Goal: Connect with others: Connect with others

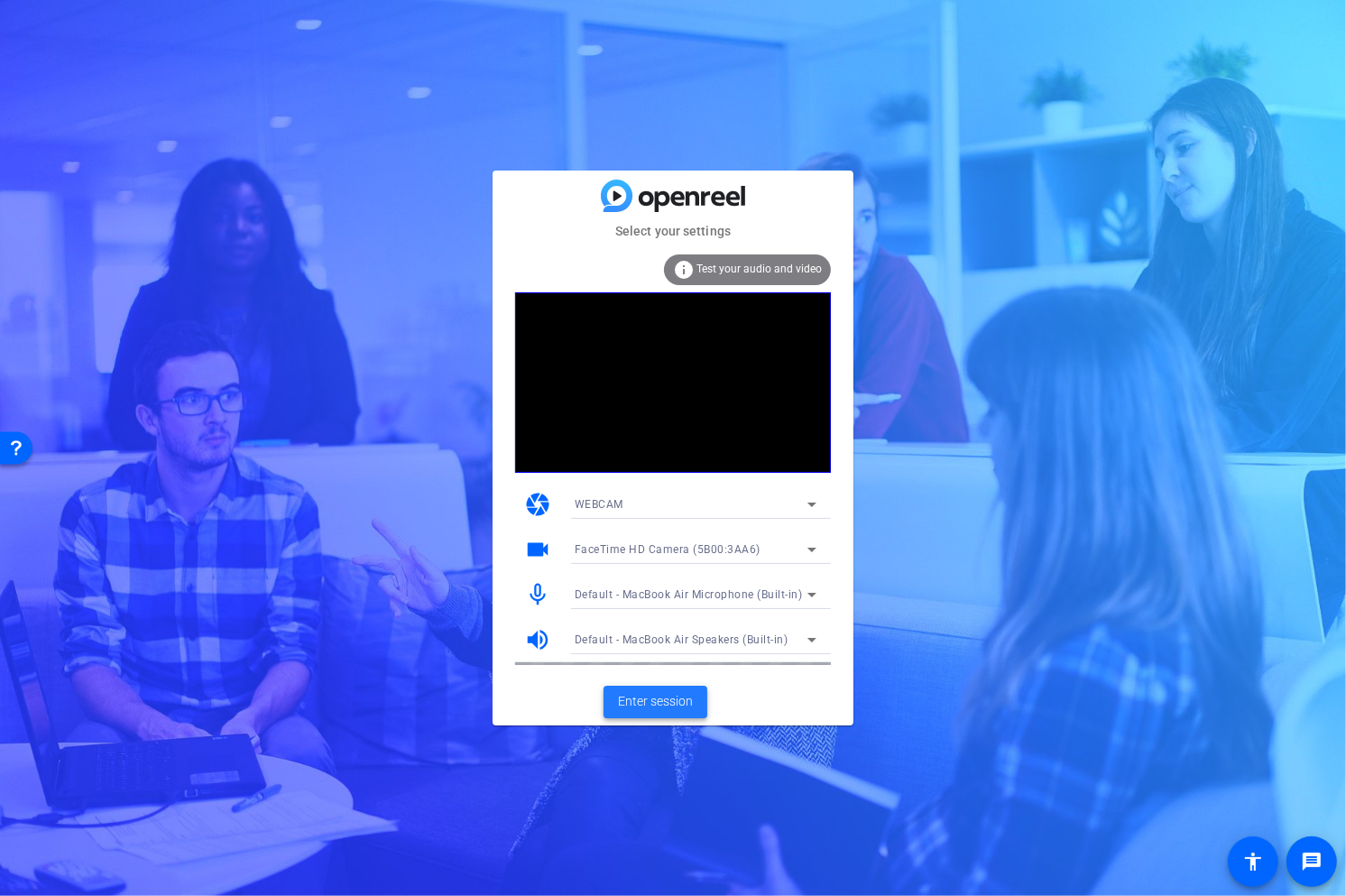
click at [649, 702] on span "Enter session" at bounding box center [655, 701] width 75 height 19
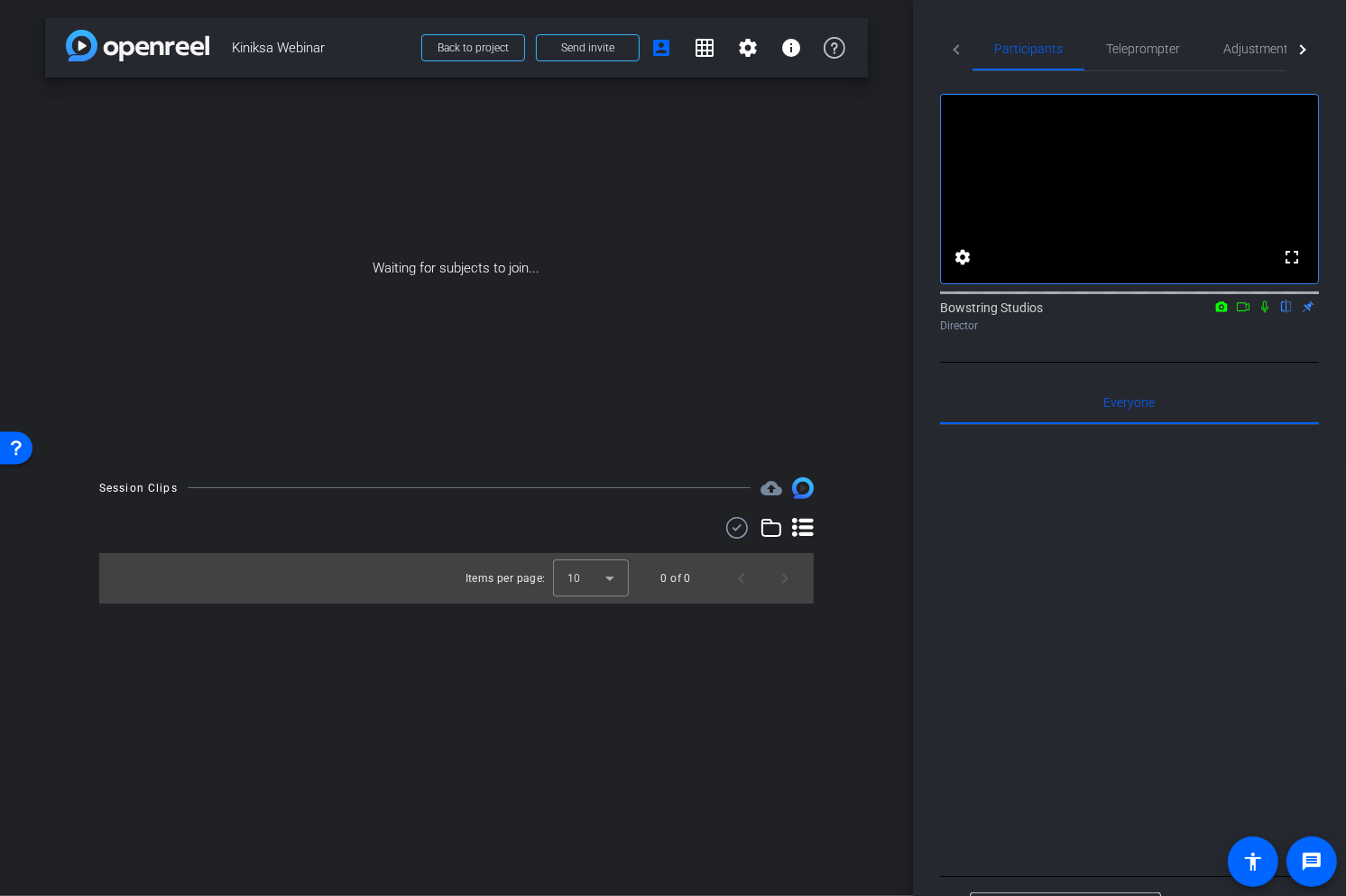
click at [1262, 313] on icon at bounding box center [1265, 307] width 14 height 13
click at [1243, 313] on icon at bounding box center [1242, 307] width 14 height 13
click at [582, 43] on span "Send invite" at bounding box center [587, 48] width 53 height 14
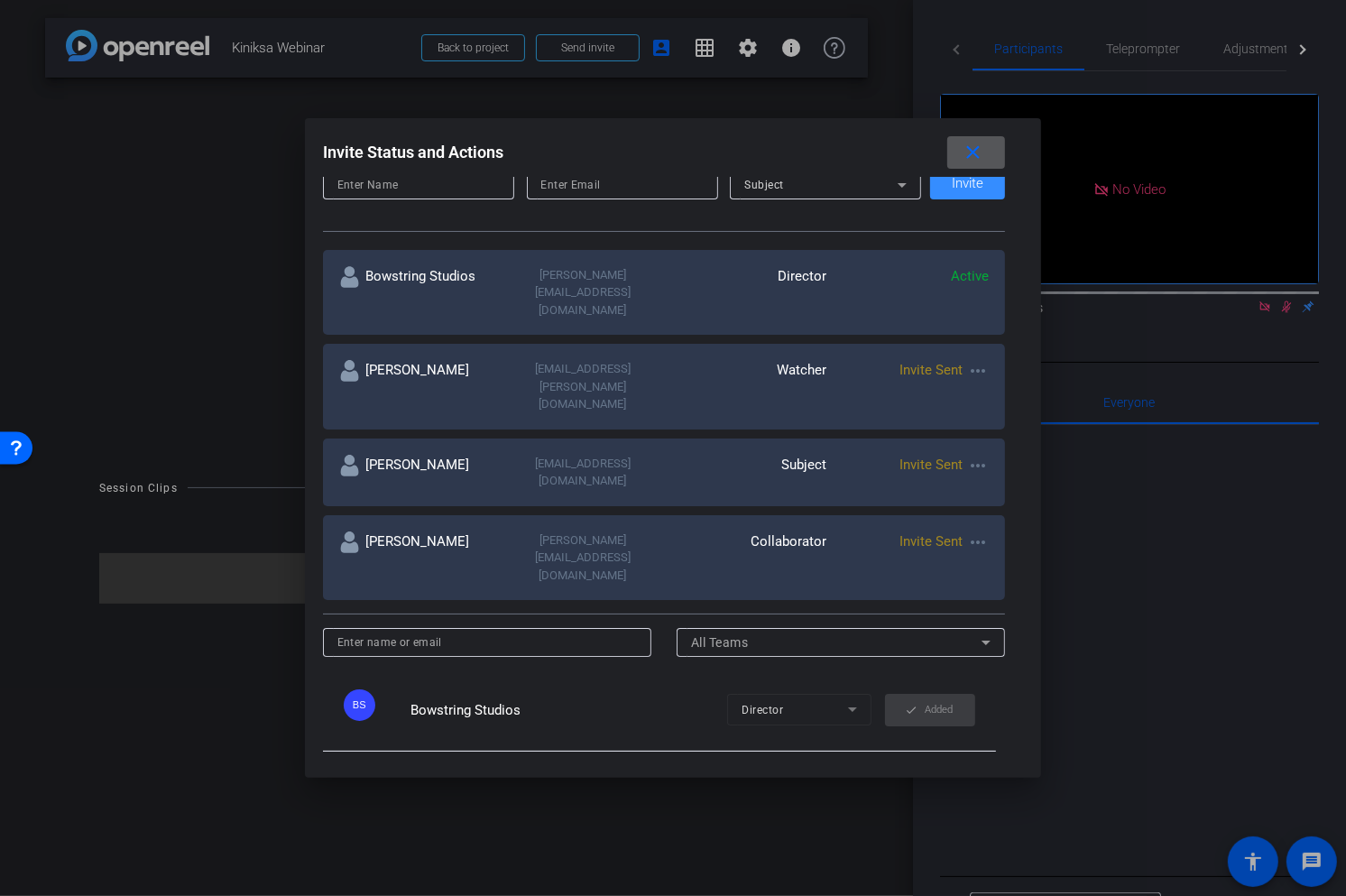
scroll to position [265, 0]
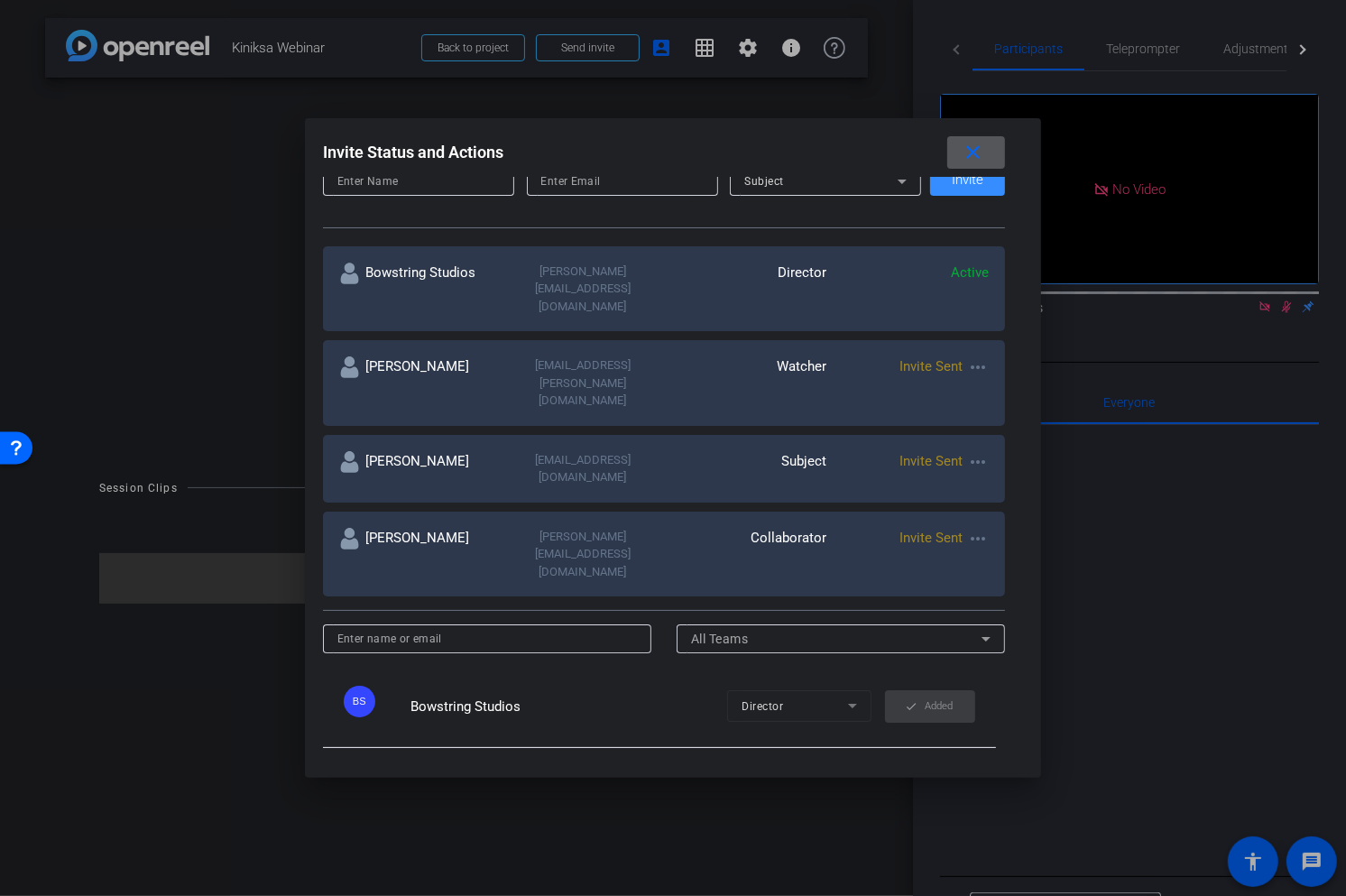
click at [527, 628] on input at bounding box center [488, 638] width 301 height 21
paste input "[EMAIL_ADDRESS][DOMAIN_NAME]"
type input "[EMAIL_ADDRESS][DOMAIN_NAME]"
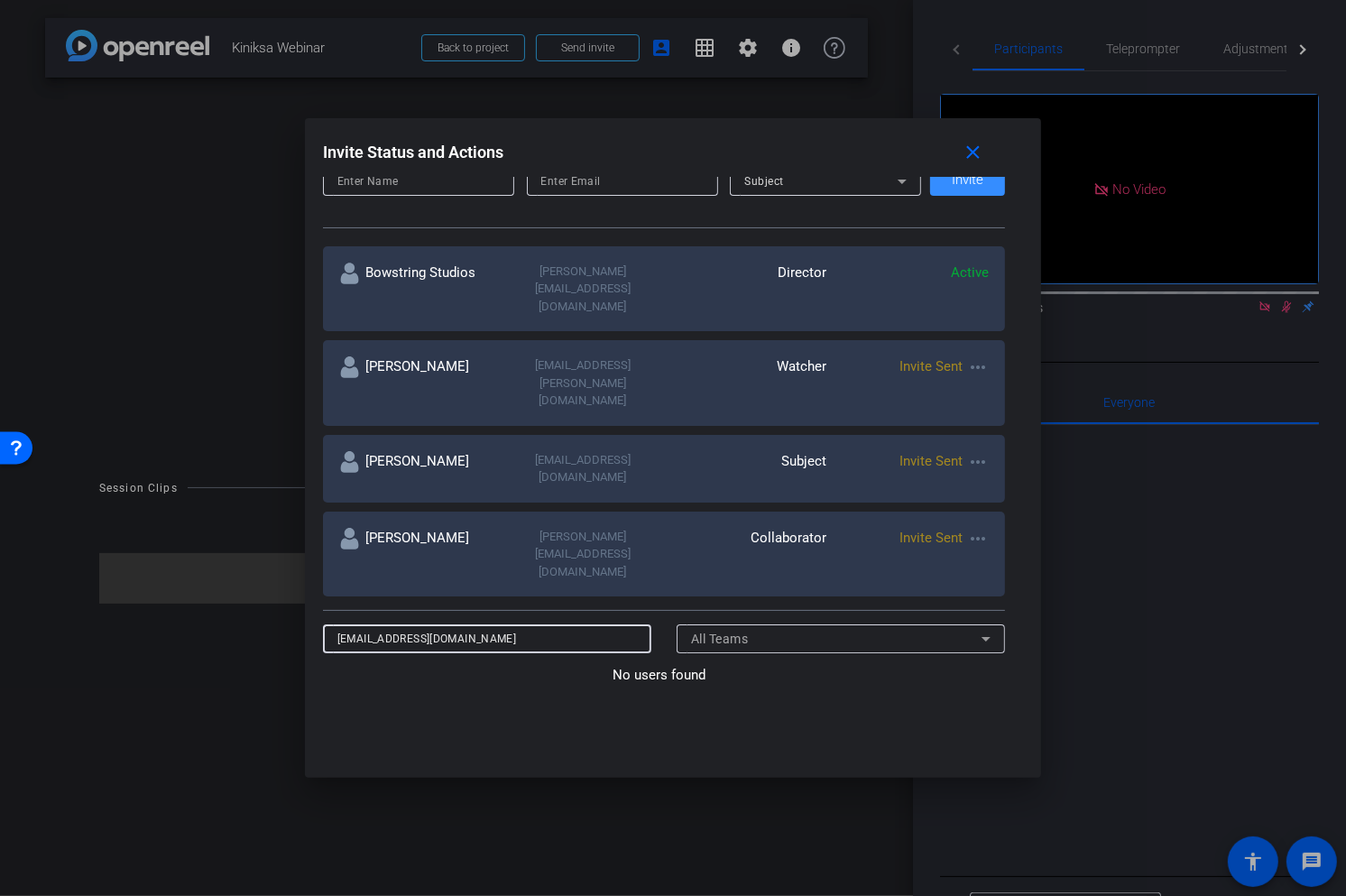
drag, startPoint x: 491, startPoint y: 530, endPoint x: 285, endPoint y: 525, distance: 206.1
click at [285, 525] on div "Invite Status and Actions close SUBJECT ACCESS LINK [URL][DOMAIN_NAME] Copy SES…" at bounding box center [673, 448] width 1346 height 896
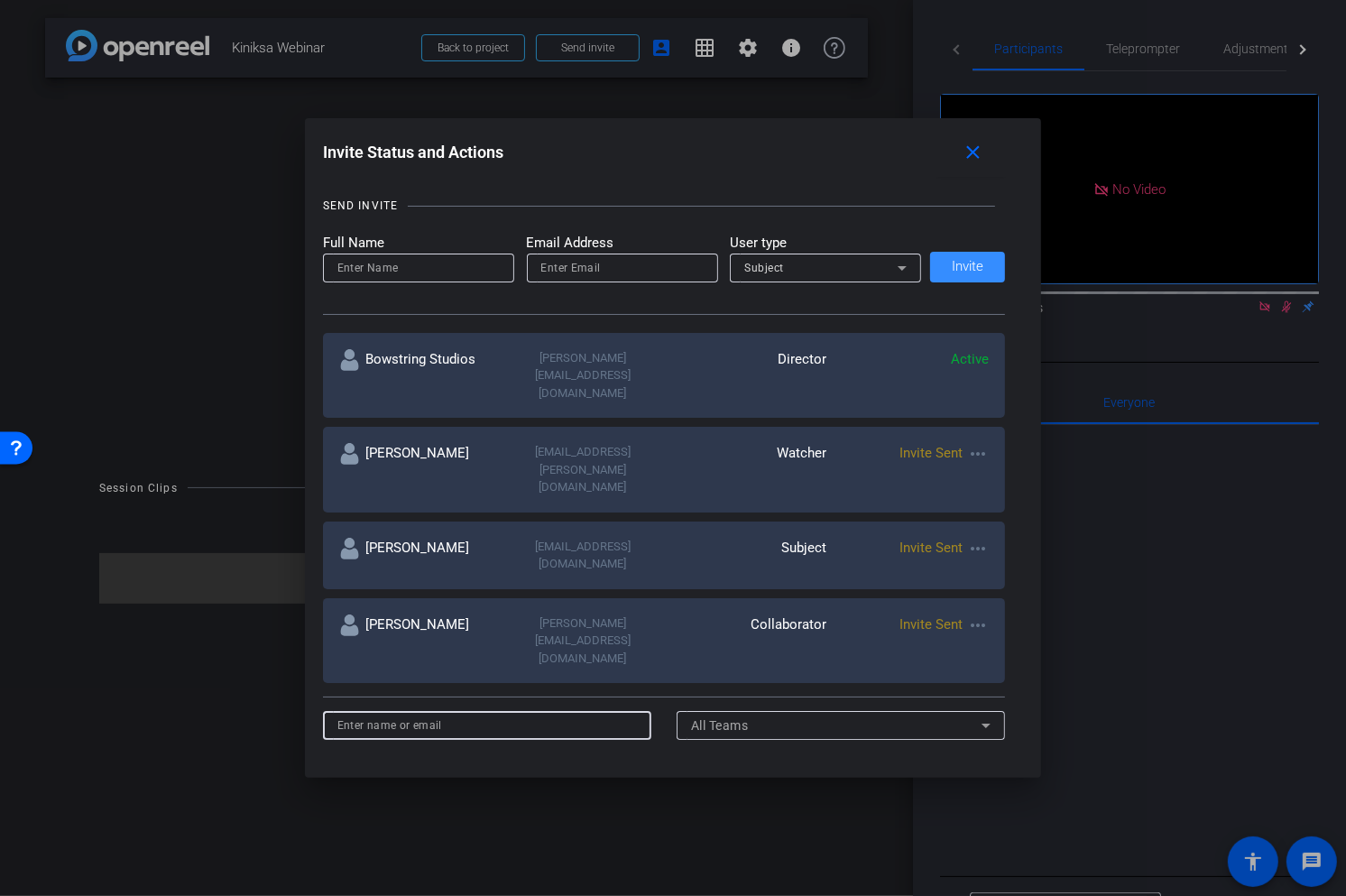
scroll to position [156, 0]
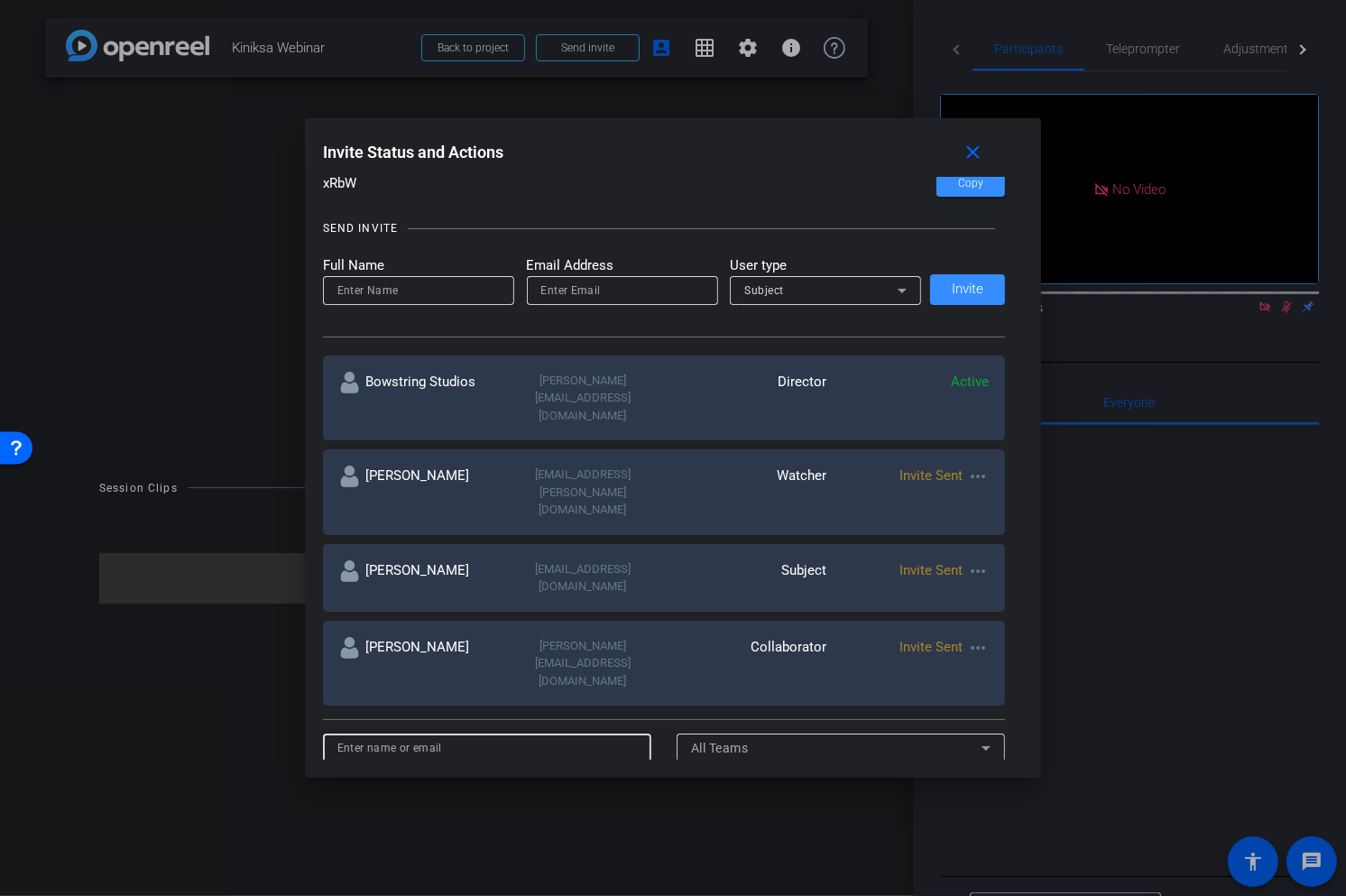
click at [574, 289] on input "email" at bounding box center [623, 290] width 162 height 21
paste input "[EMAIL_ADDRESS][DOMAIN_NAME]"
type input "[EMAIL_ADDRESS][DOMAIN_NAME]"
click at [386, 289] on input at bounding box center [419, 290] width 162 height 21
type input "[PERSON_NAME]"
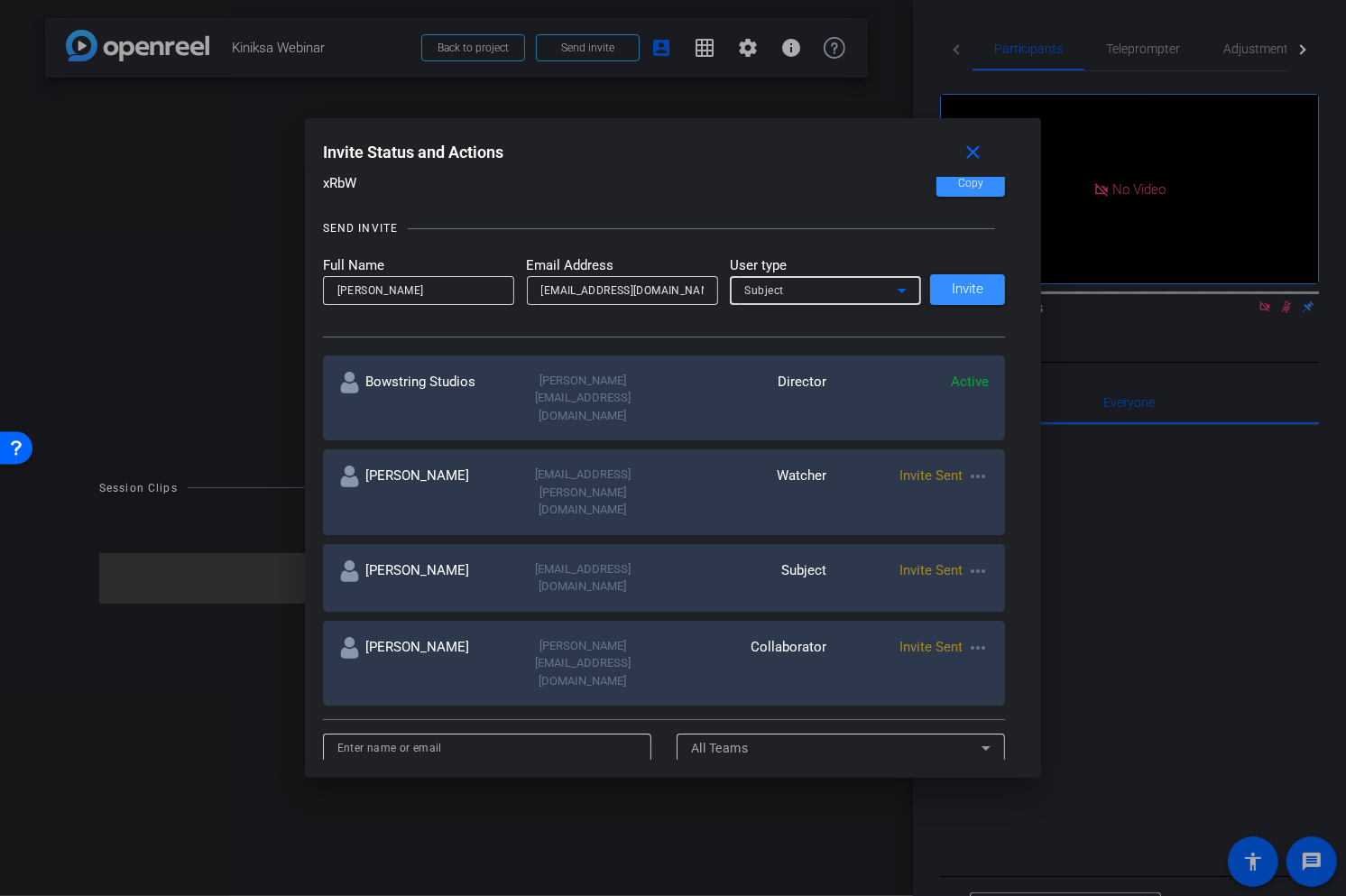
click at [877, 285] on div "Subject" at bounding box center [821, 290] width 153 height 22
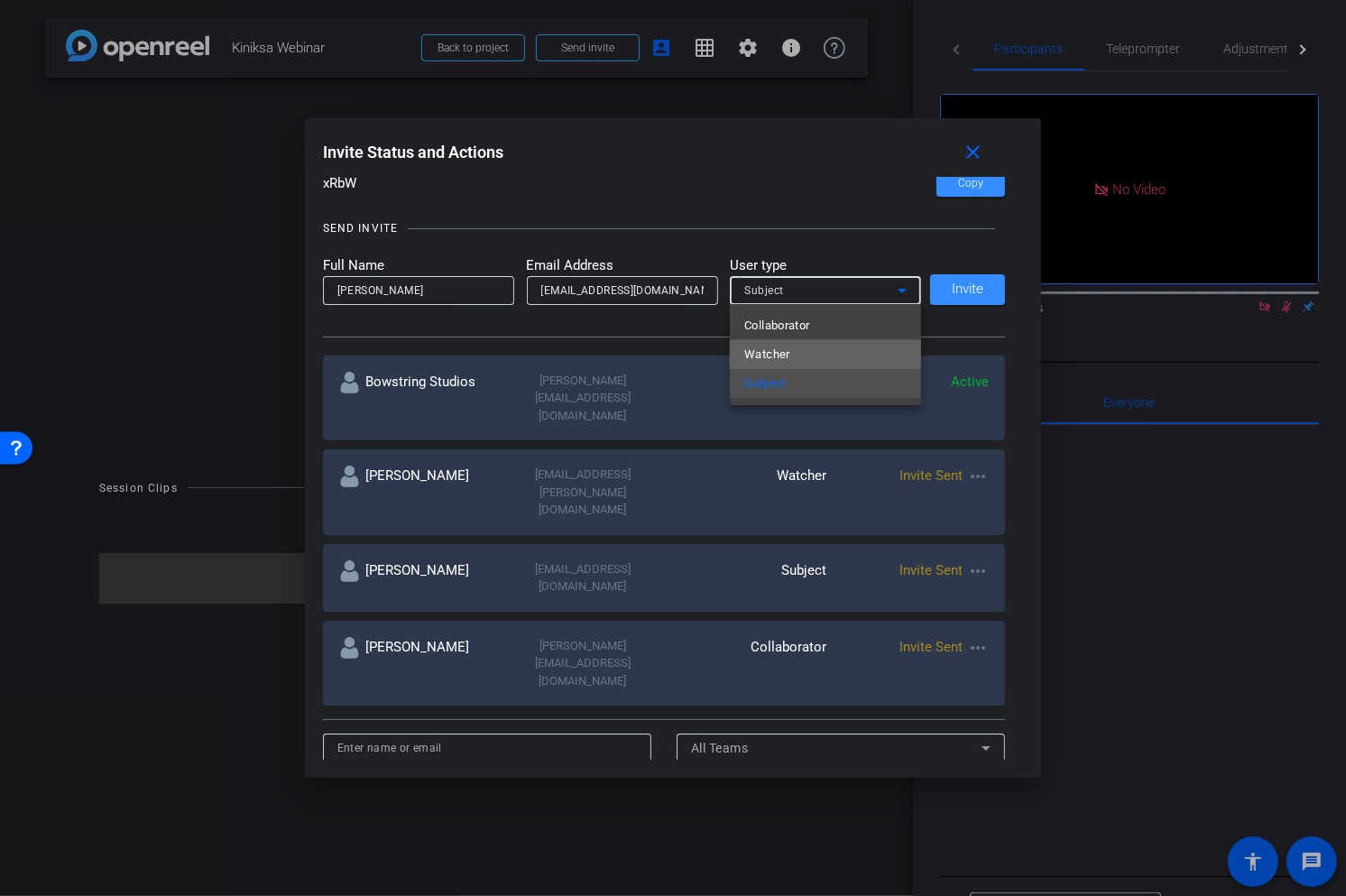
click at [827, 342] on mat-option "Watcher" at bounding box center [825, 354] width 191 height 29
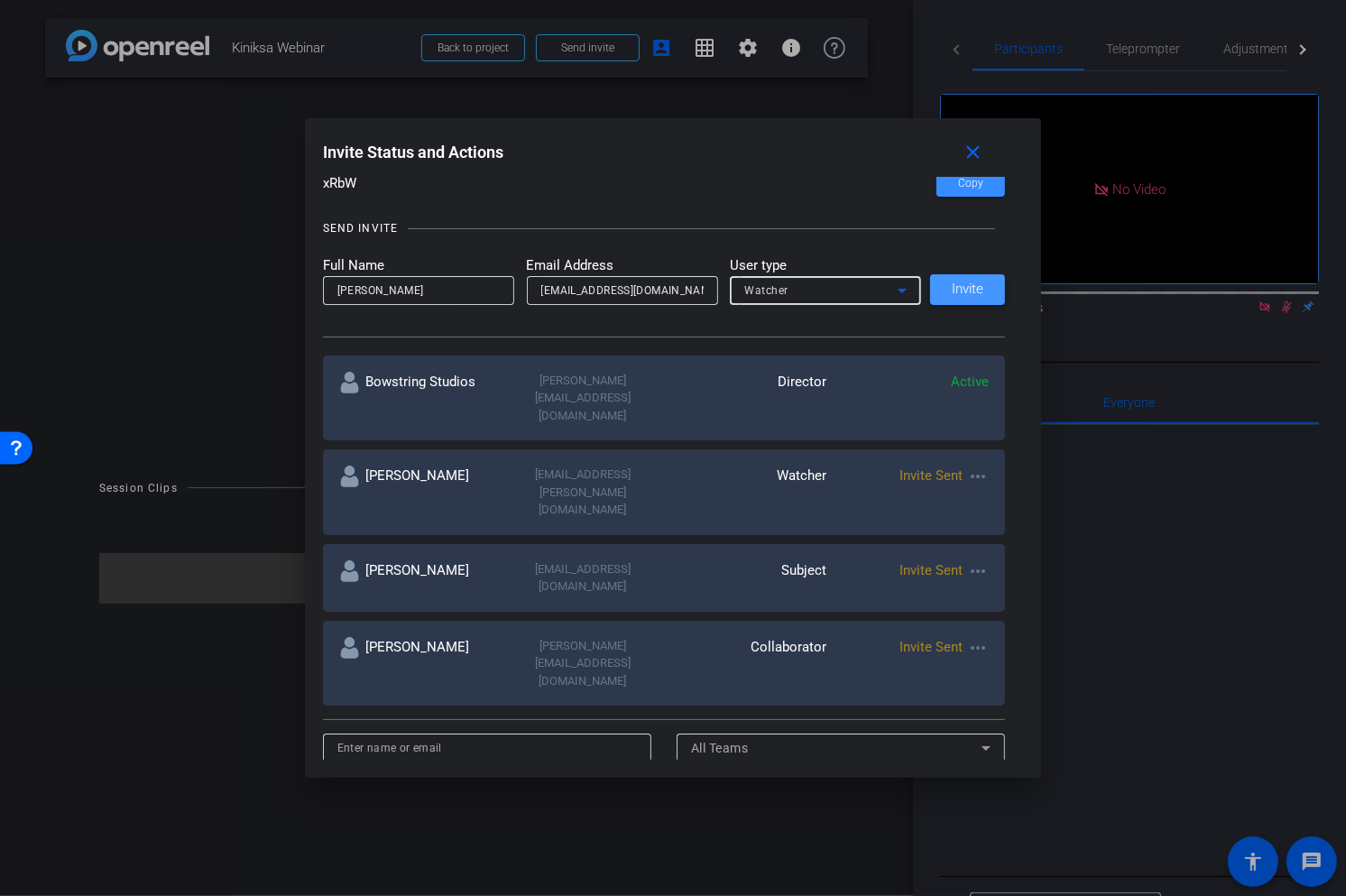
click at [954, 292] on span "Invite" at bounding box center [968, 289] width 32 height 14
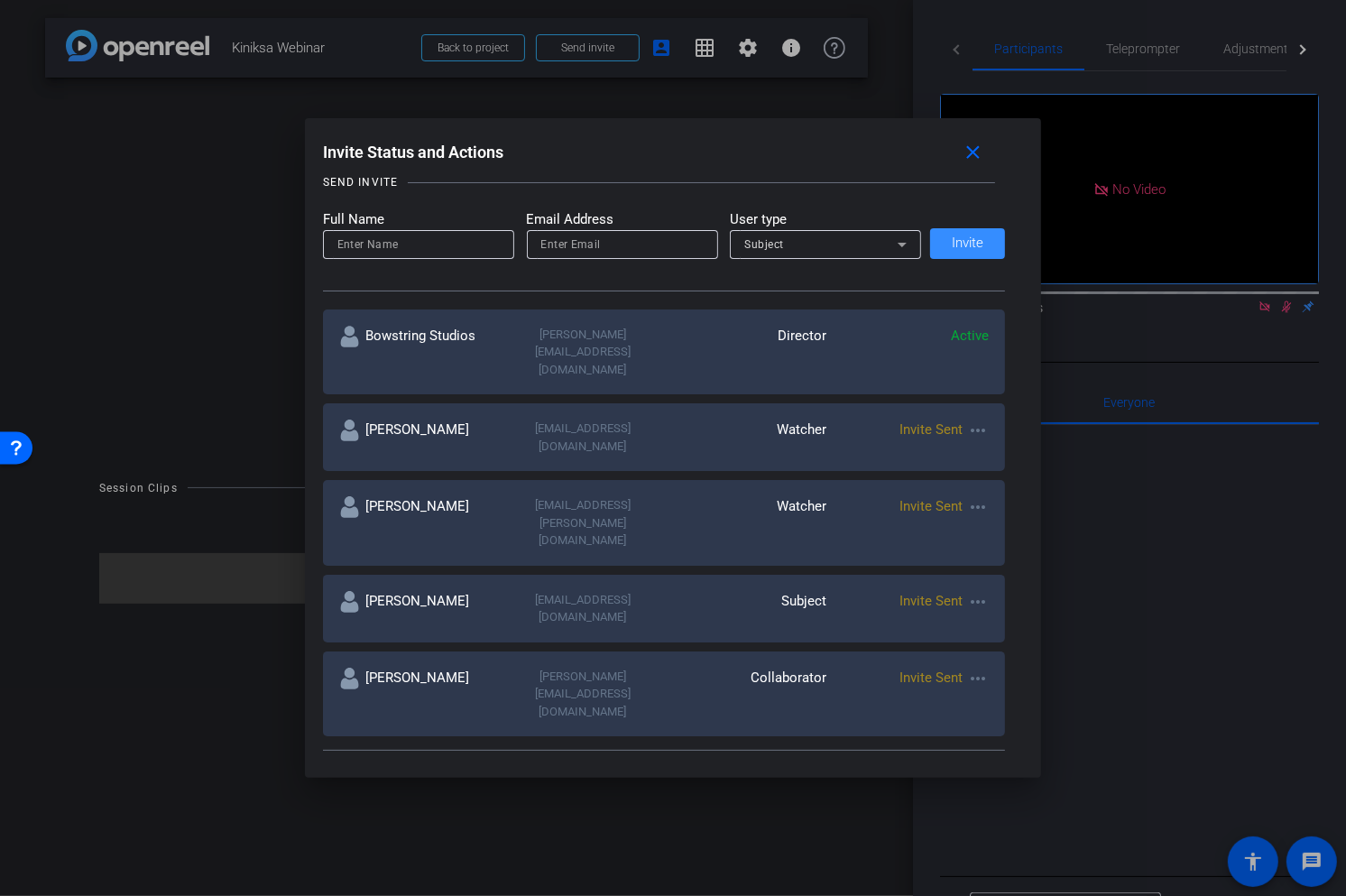
scroll to position [201, 0]
click at [968, 153] on mat-icon "close" at bounding box center [974, 153] width 22 height 22
